Goal: Task Accomplishment & Management: Manage account settings

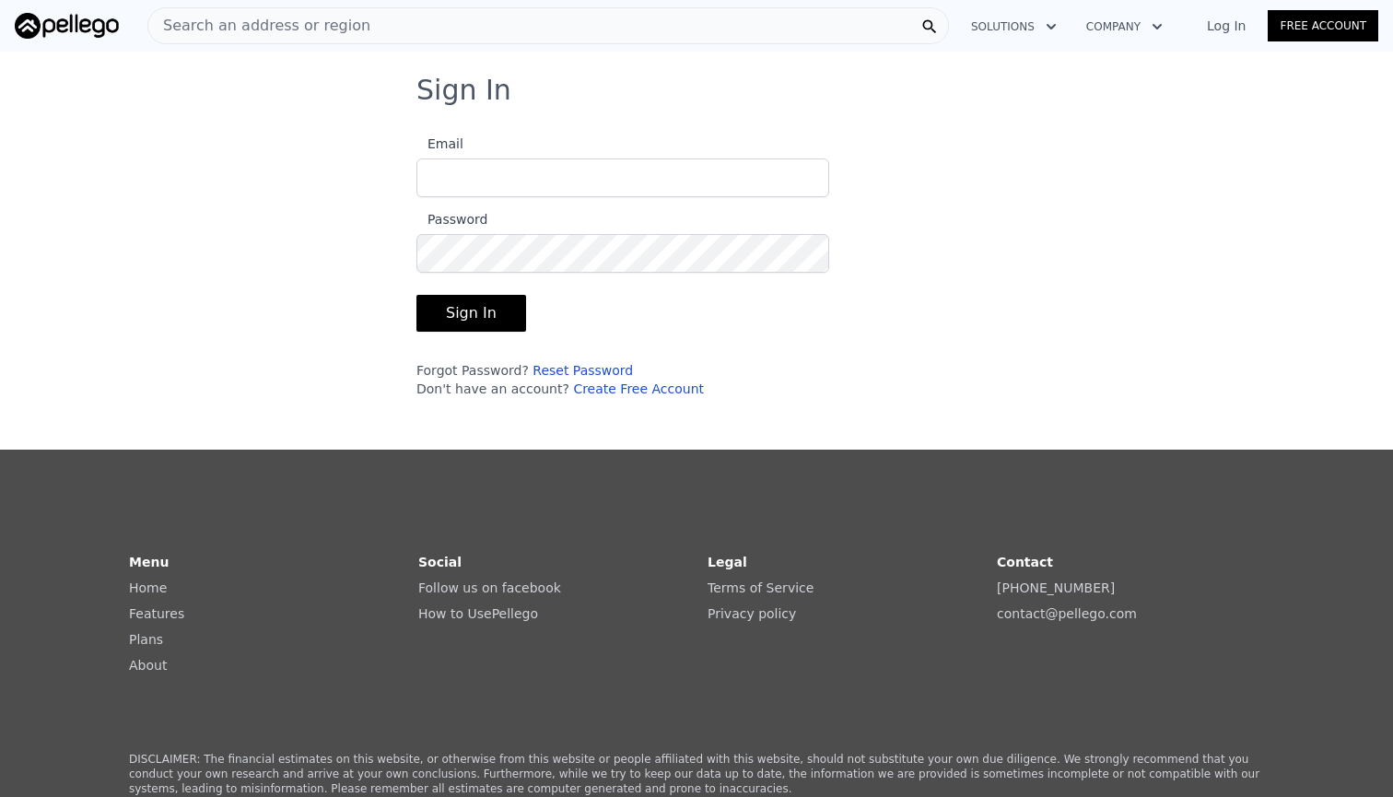
click at [665, 175] on input "Email" at bounding box center [622, 177] width 413 height 39
click at [798, 178] on input "Email" at bounding box center [622, 177] width 413 height 39
click at [696, 177] on input "Email" at bounding box center [622, 177] width 413 height 39
type input "e"
type input "[EMAIL_ADDRESS][DOMAIN_NAME]"
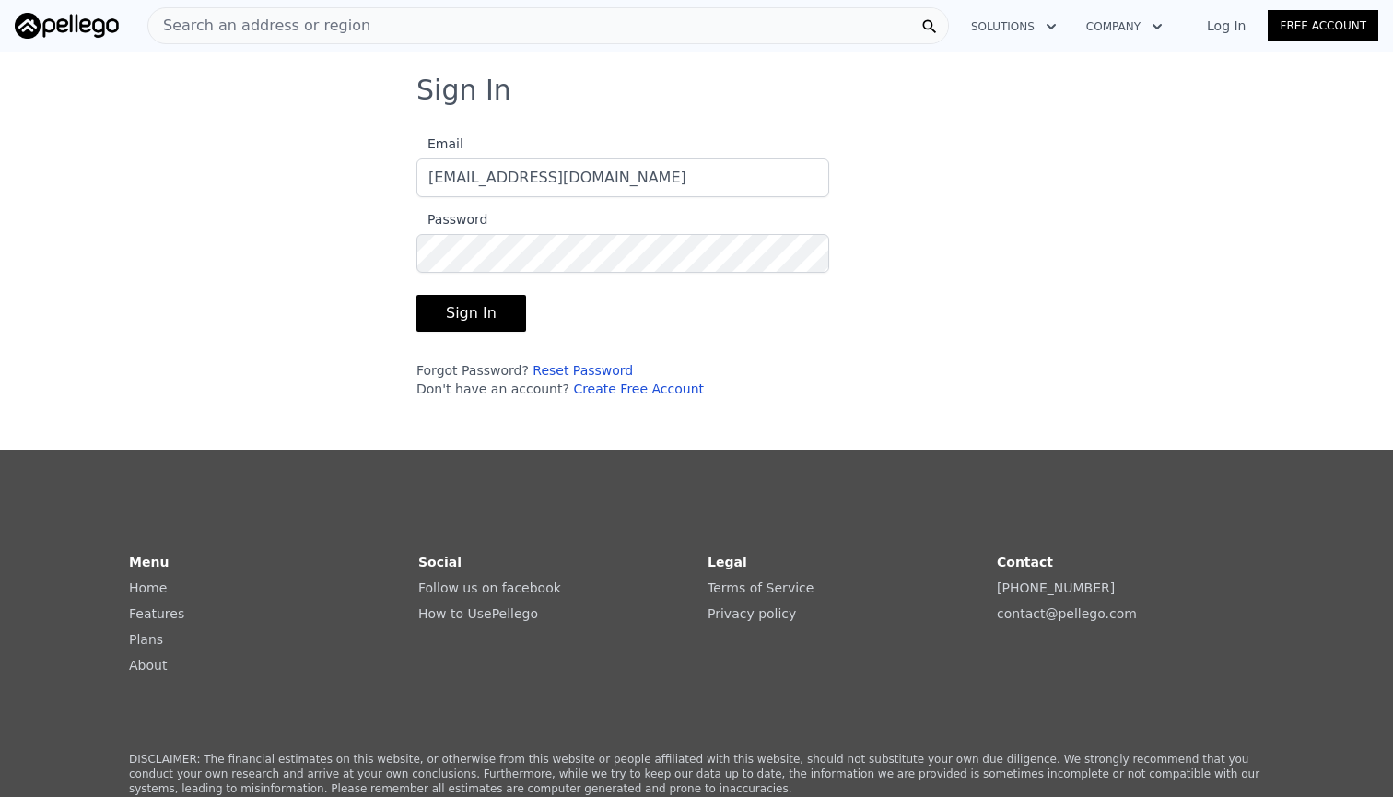
click at [501, 315] on button "Sign In" at bounding box center [471, 313] width 110 height 37
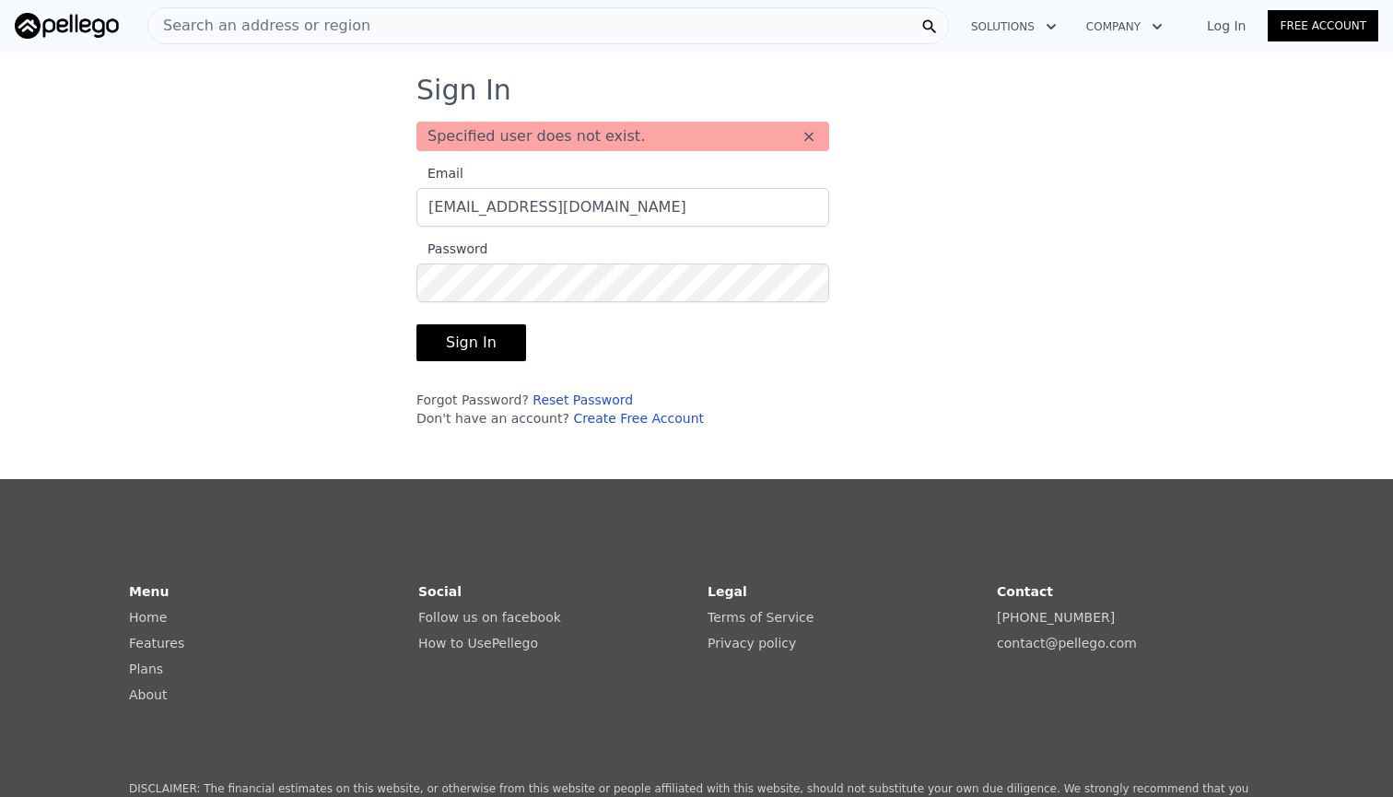
click at [577, 400] on link "Reset Password" at bounding box center [582, 399] width 100 height 15
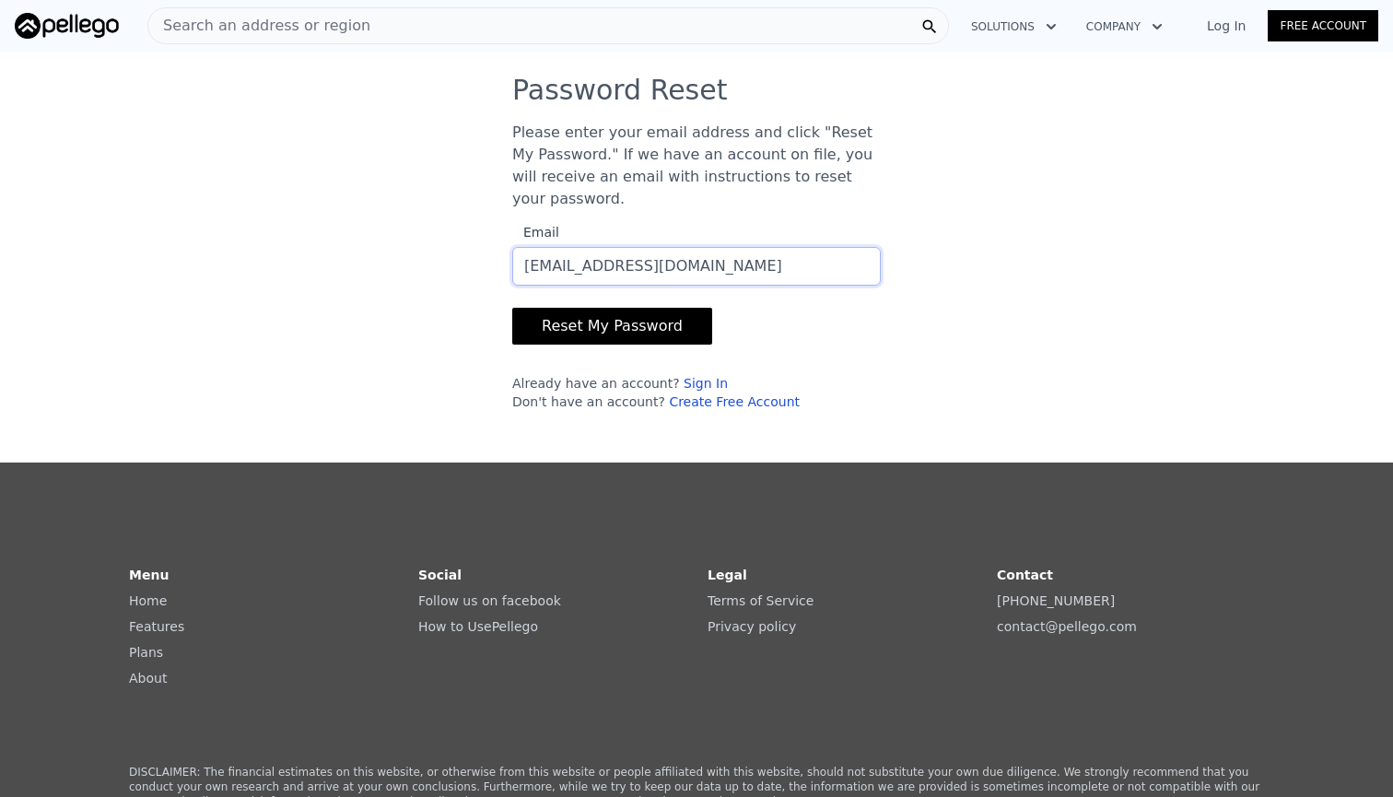
type input "[EMAIL_ADDRESS][DOMAIN_NAME]"
click at [658, 322] on button "Reset My Password" at bounding box center [612, 326] width 200 height 37
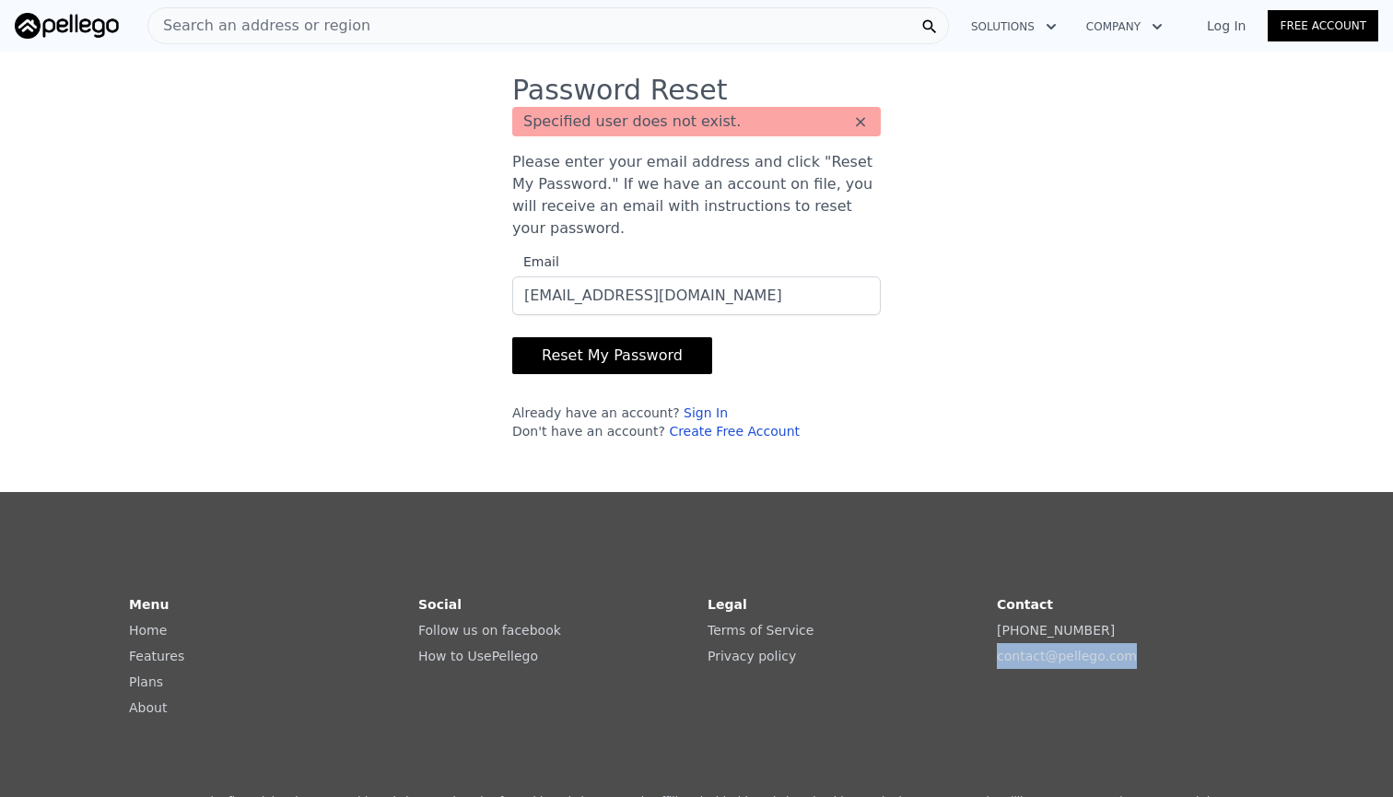
drag, startPoint x: 1145, startPoint y: 655, endPoint x: 990, endPoint y: 655, distance: 154.8
click at [990, 655] on div "Menu Home Features Plans About Social Follow us on facebook How to Use Pellego …" at bounding box center [697, 656] width 1150 height 144
copy link "contact@ pellego .com"
